Goal: Task Accomplishment & Management: Use online tool/utility

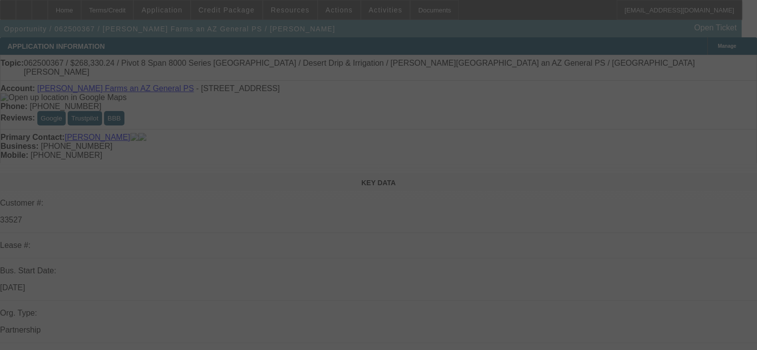
select select "0"
select select "0.1"
select select "4"
select select "0"
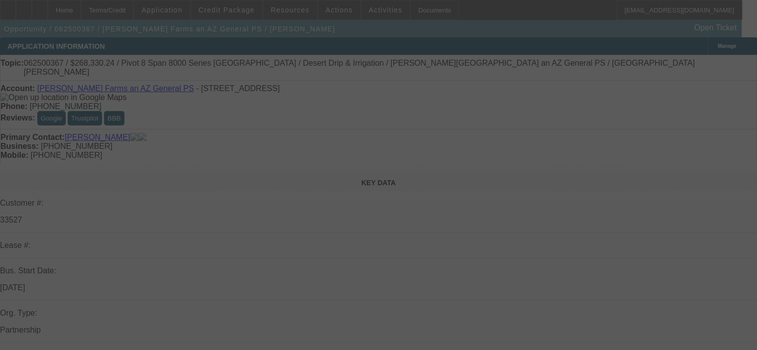
select select "0"
select select "0.1"
select select "4"
select select "0"
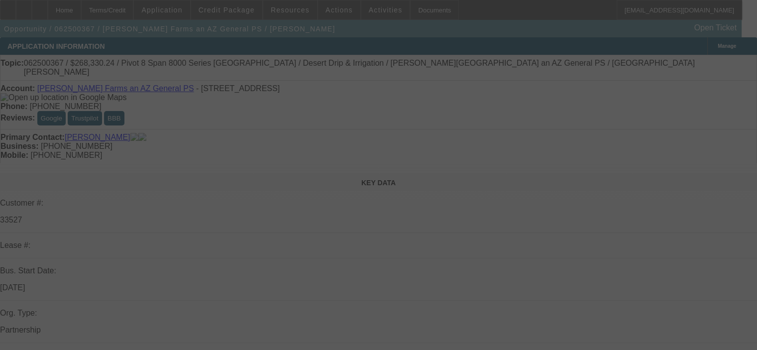
select select "0.1"
select select "4"
select select "0"
select select "0.1"
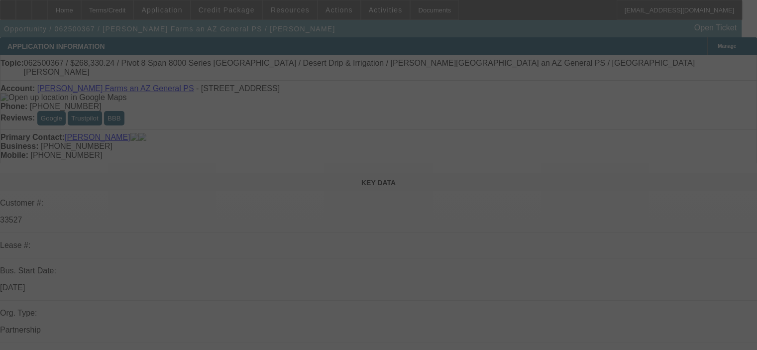
select select "4"
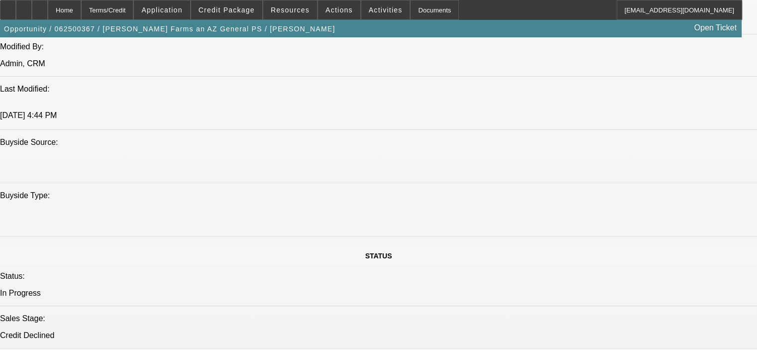
scroll to position [848, 0]
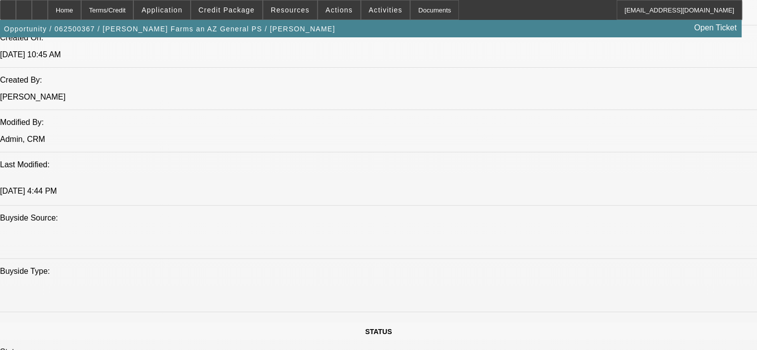
scroll to position [798, 0]
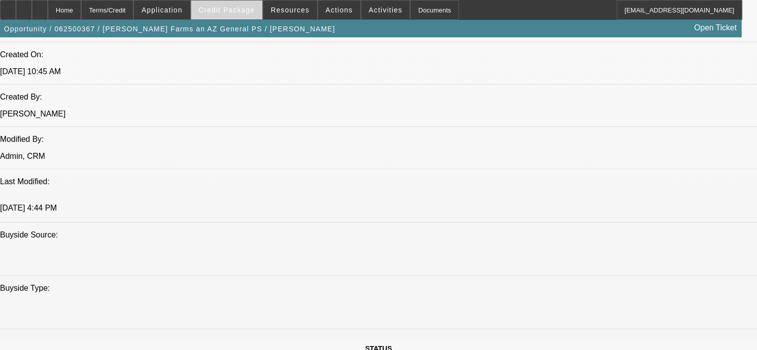
click at [224, 12] on span "Credit Package" at bounding box center [227, 10] width 56 height 8
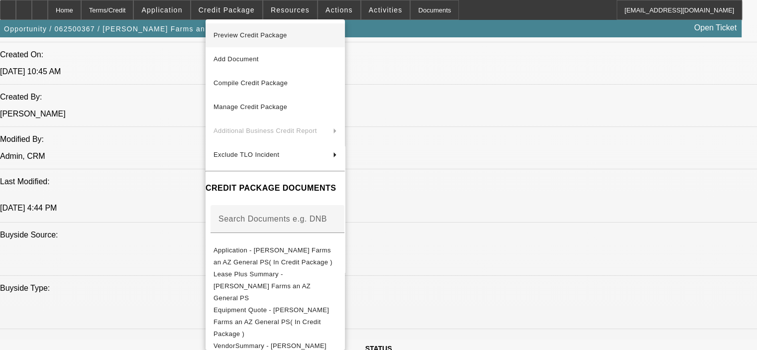
click at [258, 41] on span "Preview Credit Package" at bounding box center [274, 35] width 123 height 12
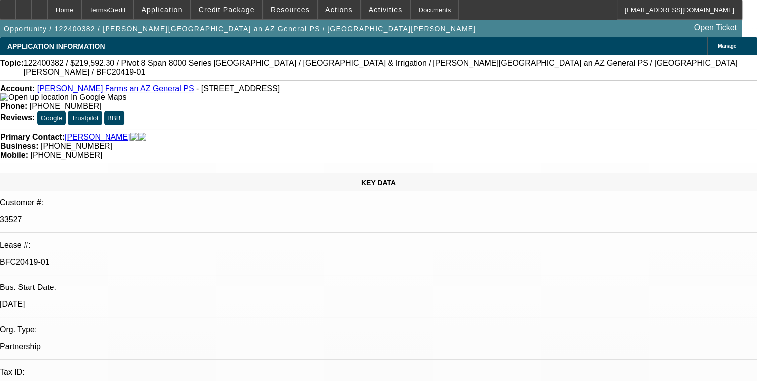
select select "0"
select select "2"
select select "0.1"
select select "4"
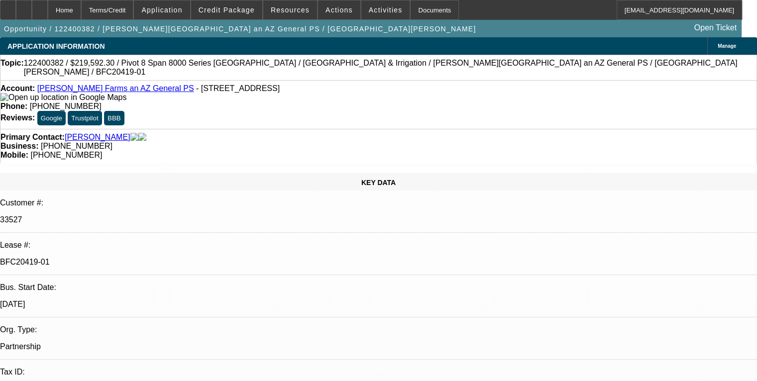
select select "0"
select select "2"
select select "0.1"
select select "4"
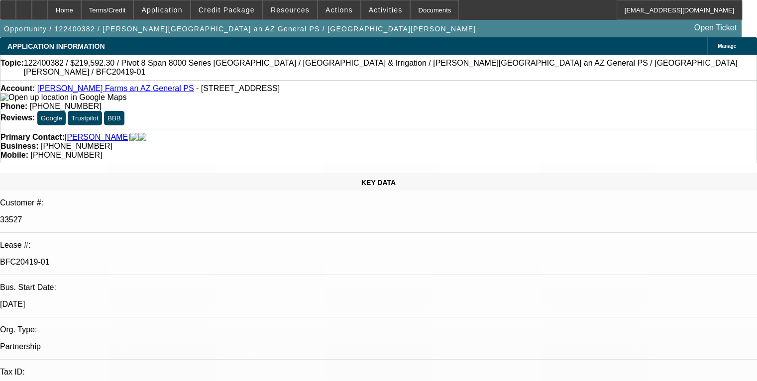
select select "0"
select select "2"
select select "0.1"
select select "4"
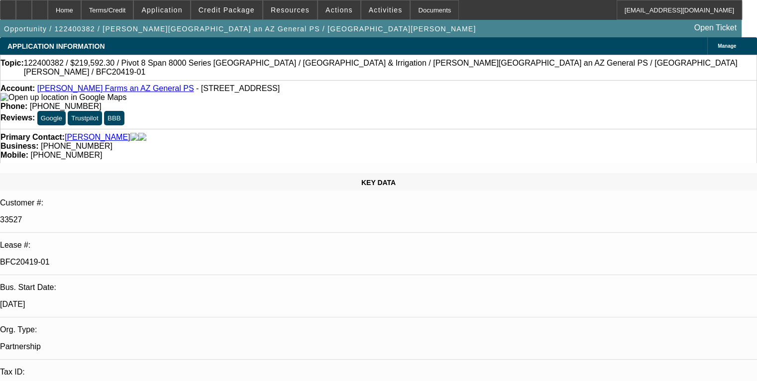
select select "0"
select select "2"
select select "0.1"
select select "4"
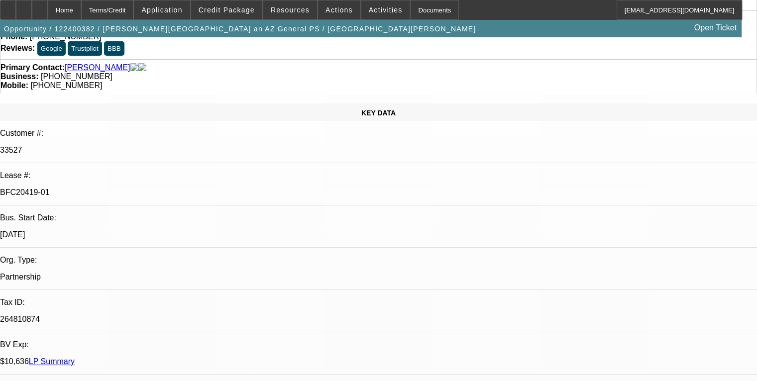
scroll to position [52, 0]
